Goal: Check status: Check status

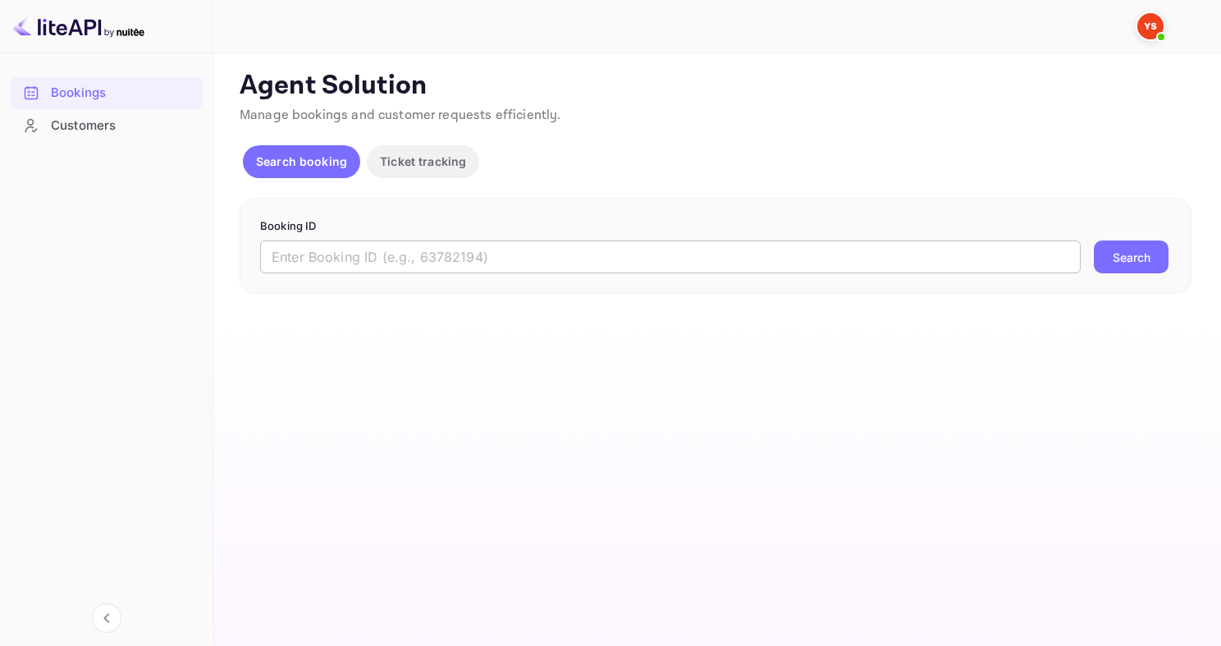
drag, startPoint x: 0, startPoint y: 0, endPoint x: 433, endPoint y: 272, distance: 511.2
click at [433, 272] on input "text" at bounding box center [670, 256] width 820 height 33
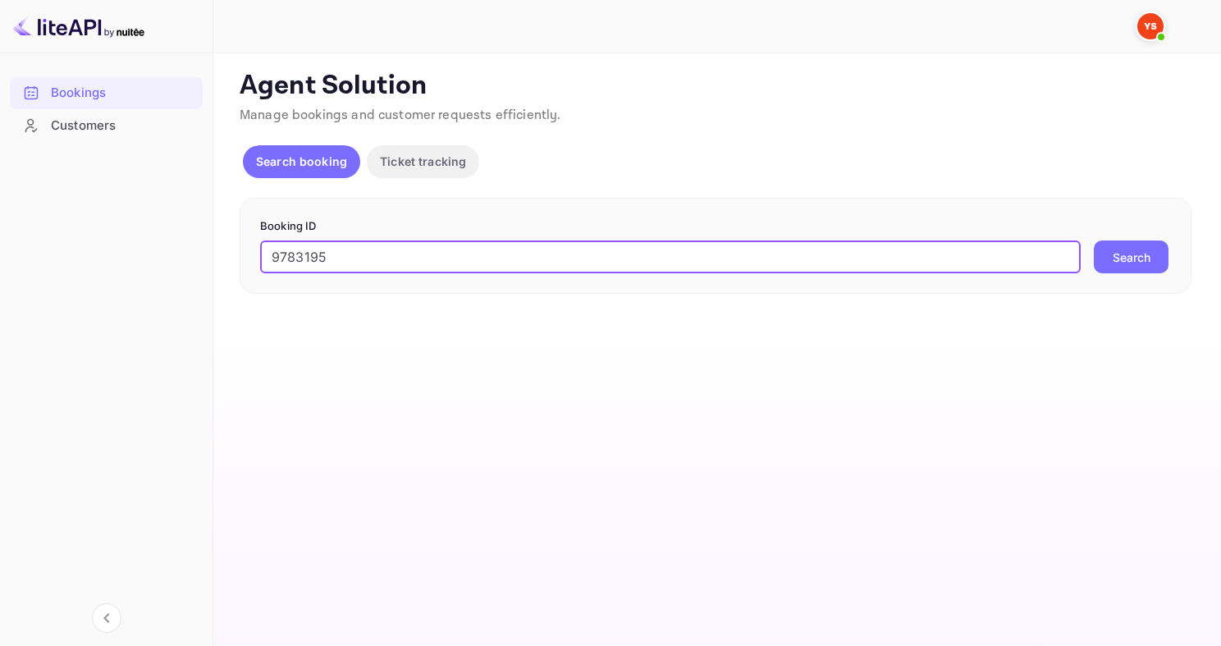
type input "9783195"
click at [1093, 240] on button "Search" at bounding box center [1130, 256] width 75 height 33
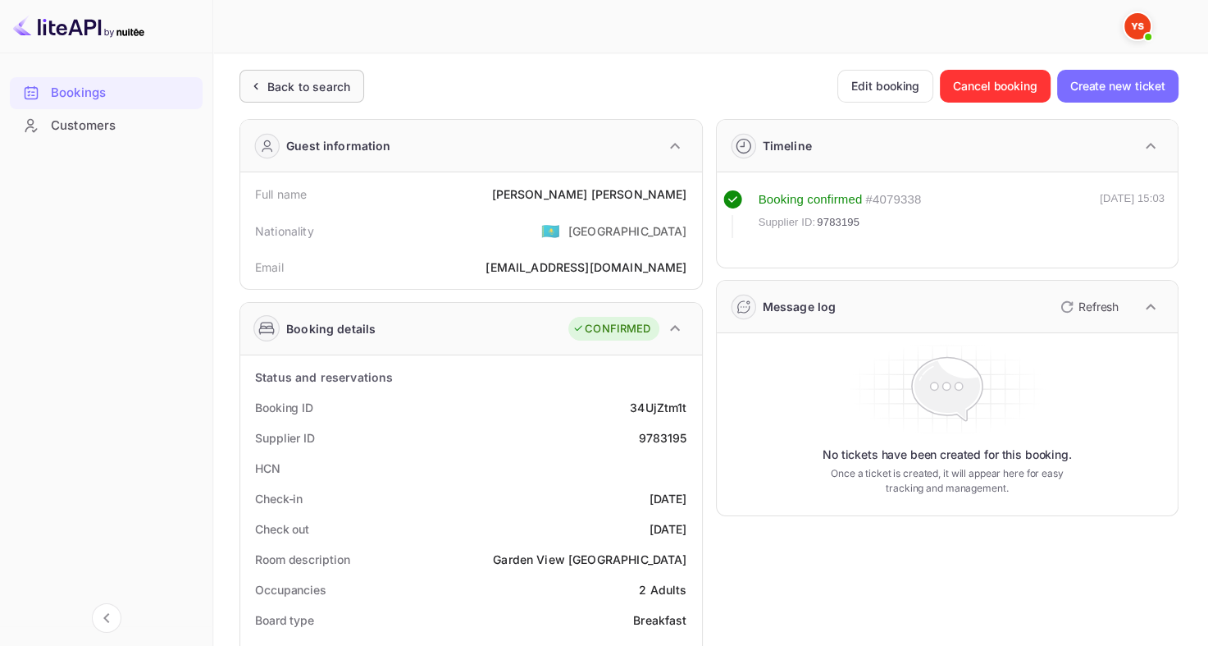
click at [295, 80] on div "Back to search" at bounding box center [308, 86] width 83 height 17
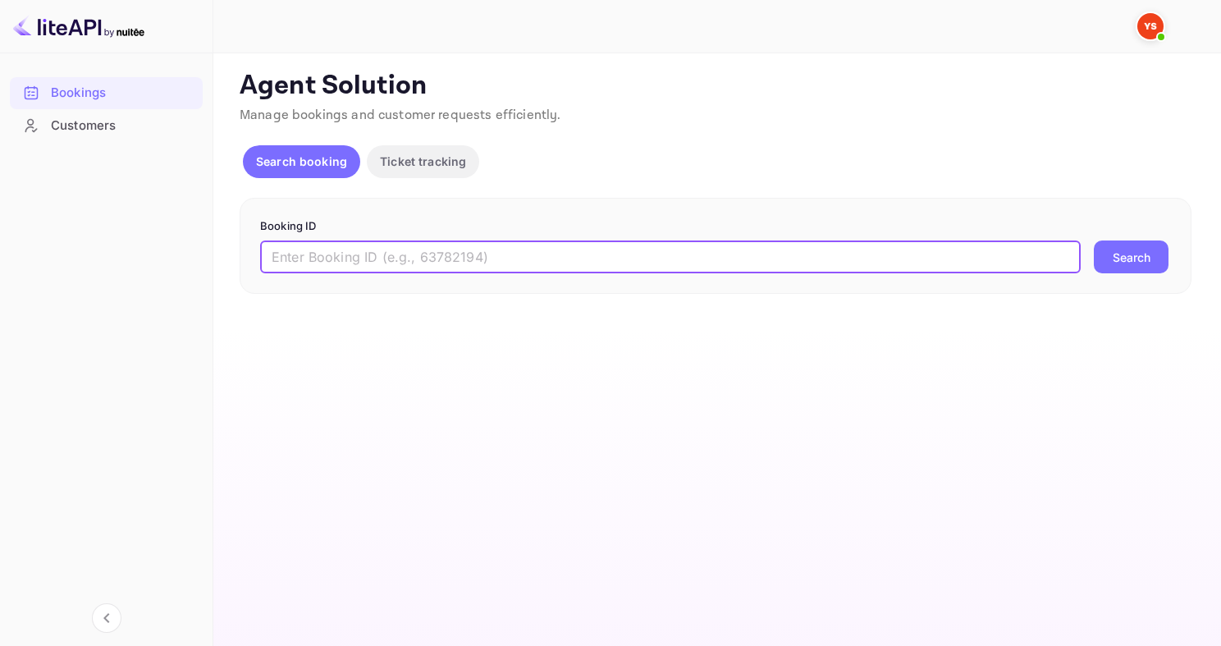
click at [331, 262] on input "text" at bounding box center [670, 256] width 820 height 33
paste input "9642255"
type input "9642255"
click at [1093, 240] on button "Search" at bounding box center [1130, 256] width 75 height 33
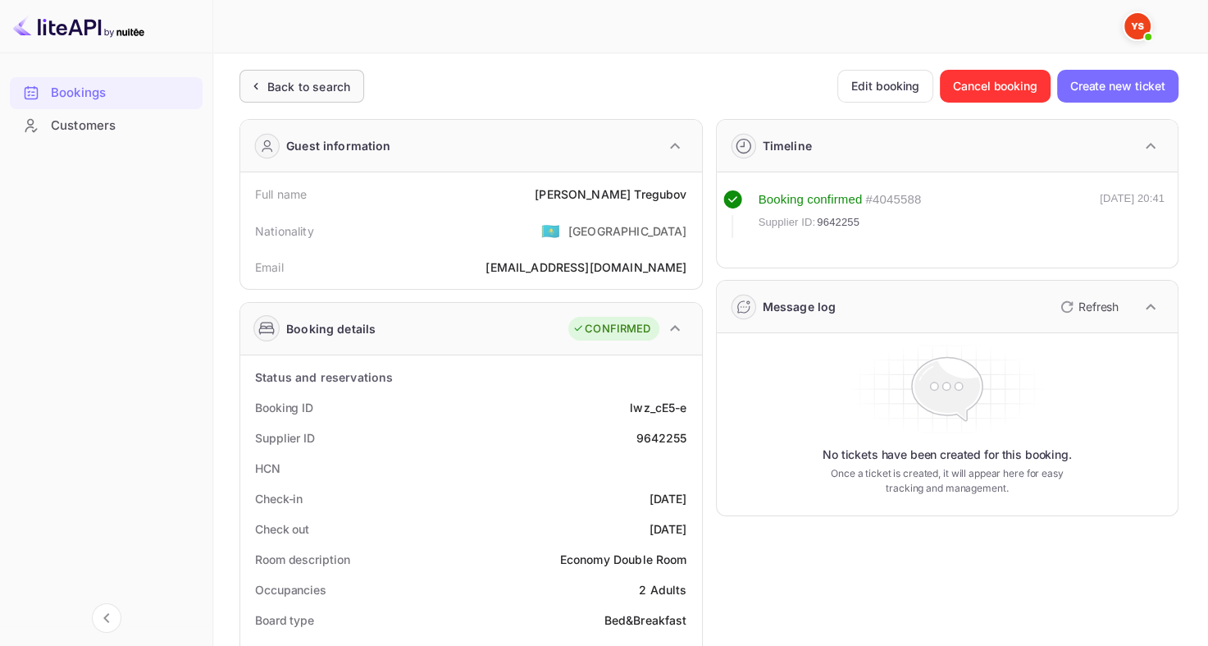
click at [288, 89] on div "Back to search" at bounding box center [308, 86] width 83 height 17
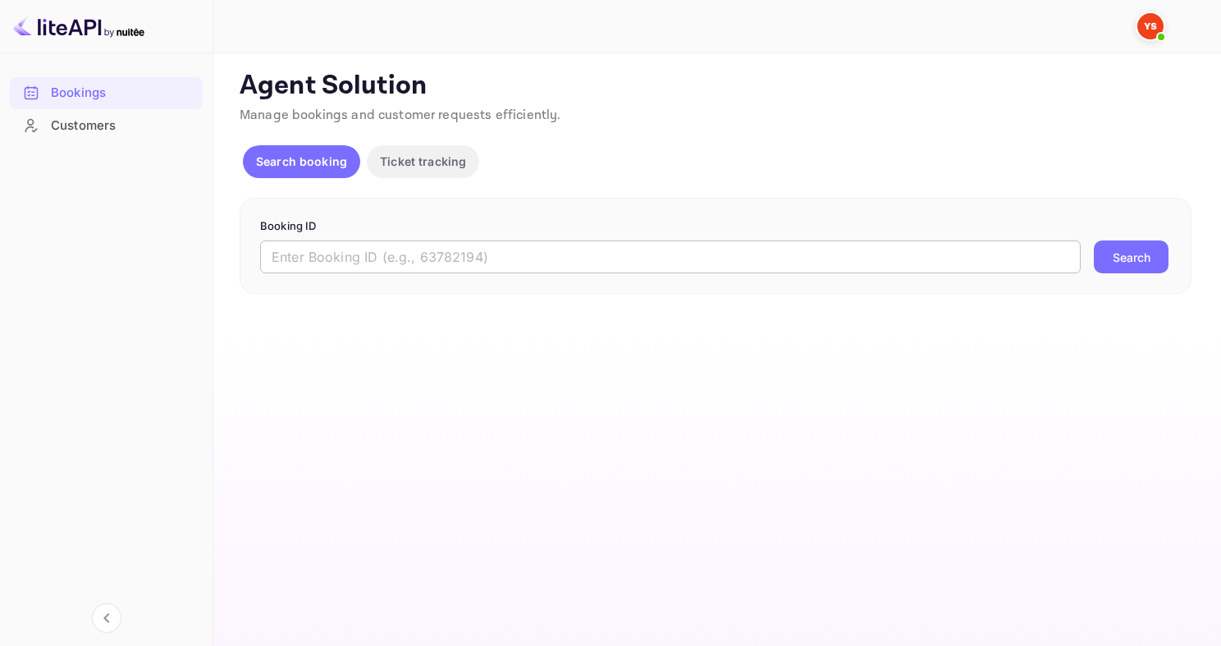
click at [512, 267] on input "text" at bounding box center [670, 256] width 820 height 33
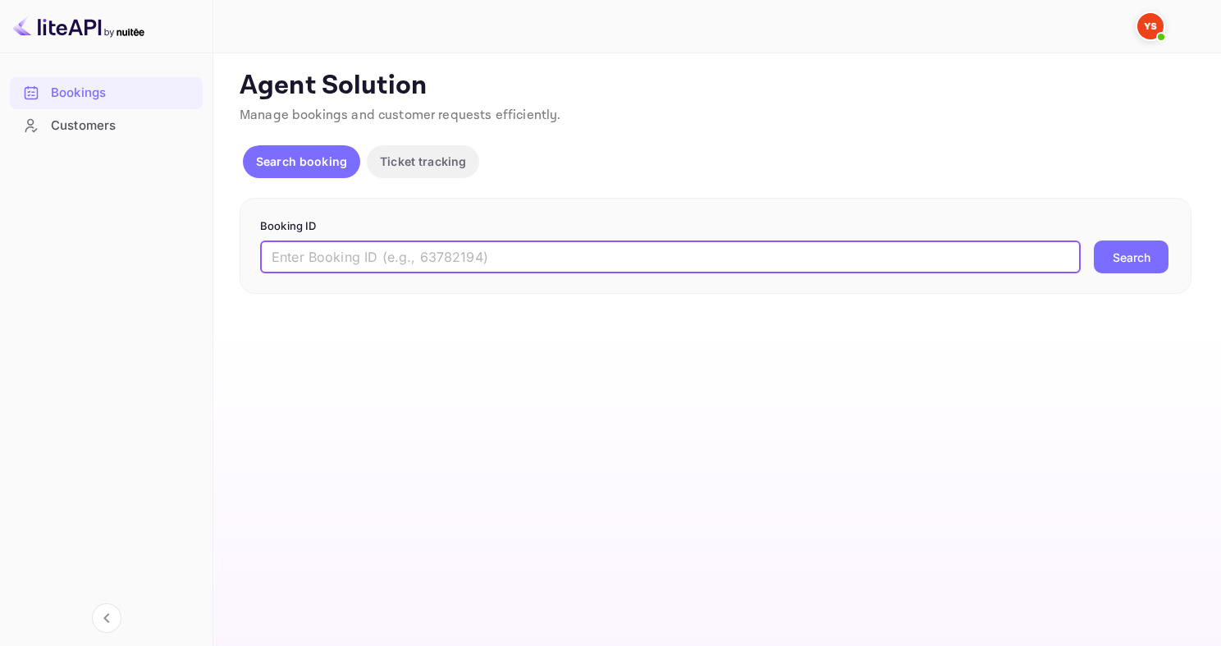
paste input "9812194"
type input "9812194"
click at [1093, 240] on button "Search" at bounding box center [1130, 256] width 75 height 33
